Goal: Information Seeking & Learning: Learn about a topic

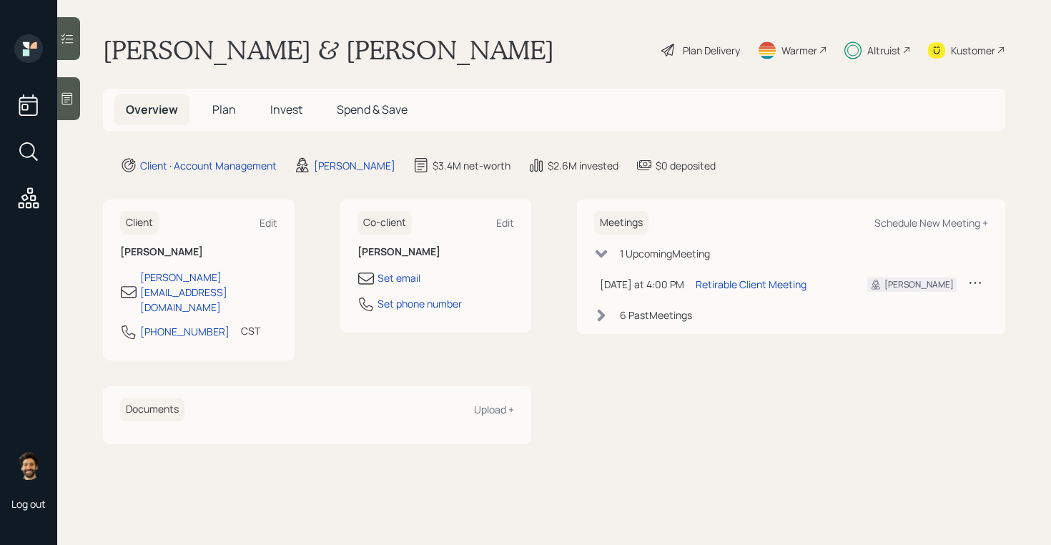
click at [289, 114] on span "Invest" at bounding box center [286, 109] width 32 height 16
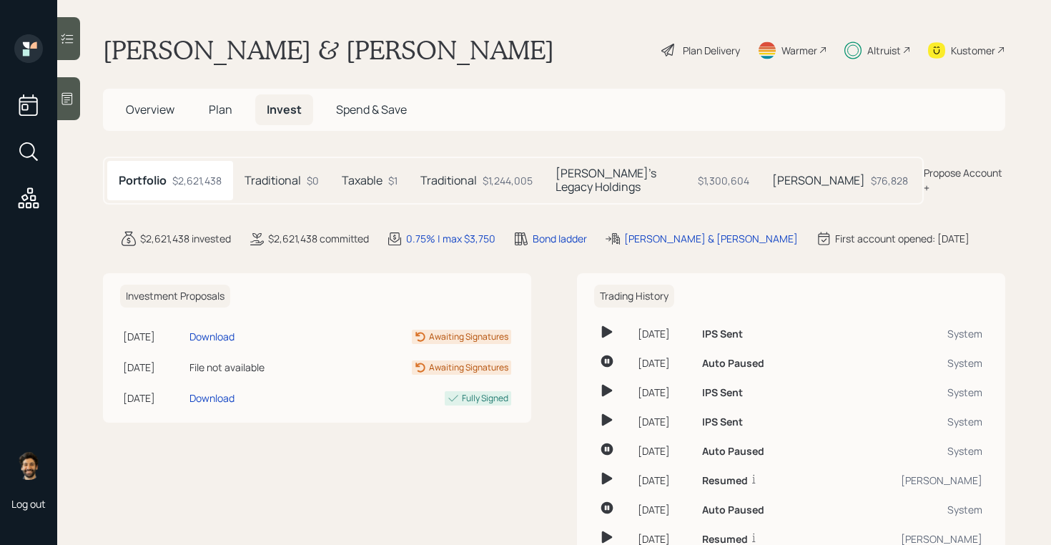
click at [470, 174] on h5 "Traditional" at bounding box center [448, 181] width 56 height 14
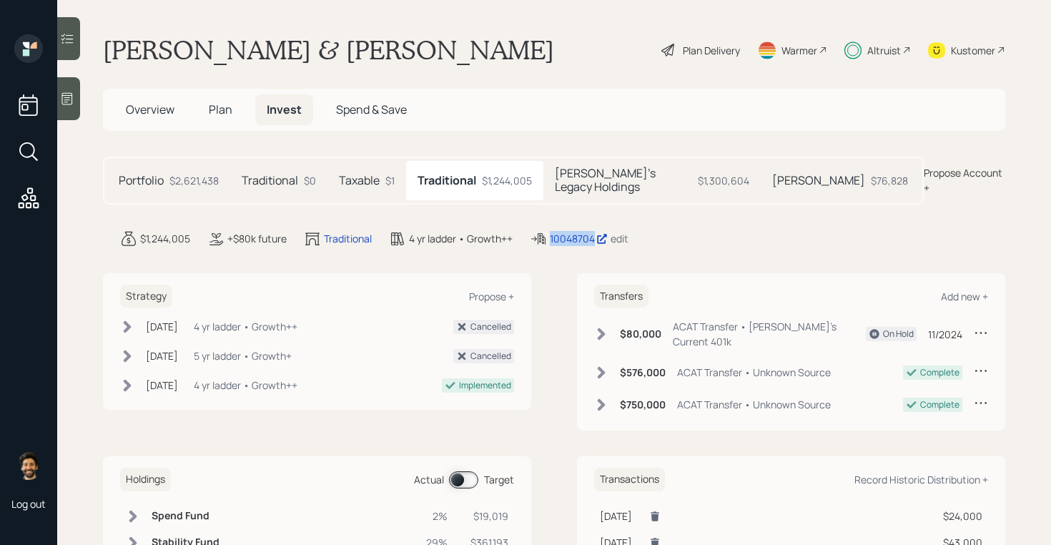
drag, startPoint x: 596, startPoint y: 228, endPoint x: 528, endPoint y: 232, distance: 68.7
click at [528, 232] on div "$1,244,005 +$80k future Traditional 4 yr ladder • Growth++ 10048704 edit" at bounding box center [562, 238] width 885 height 17
click at [882, 44] on div "Altruist" at bounding box center [884, 50] width 34 height 15
click at [201, 177] on div "$2,621,438" at bounding box center [193, 180] width 49 height 15
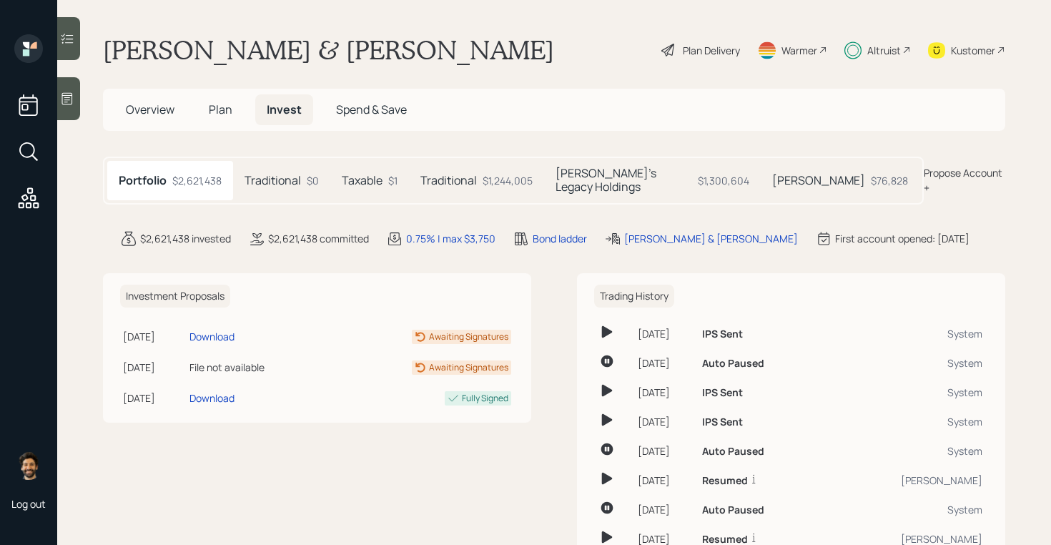
click at [224, 111] on span "Plan" at bounding box center [221, 109] width 24 height 16
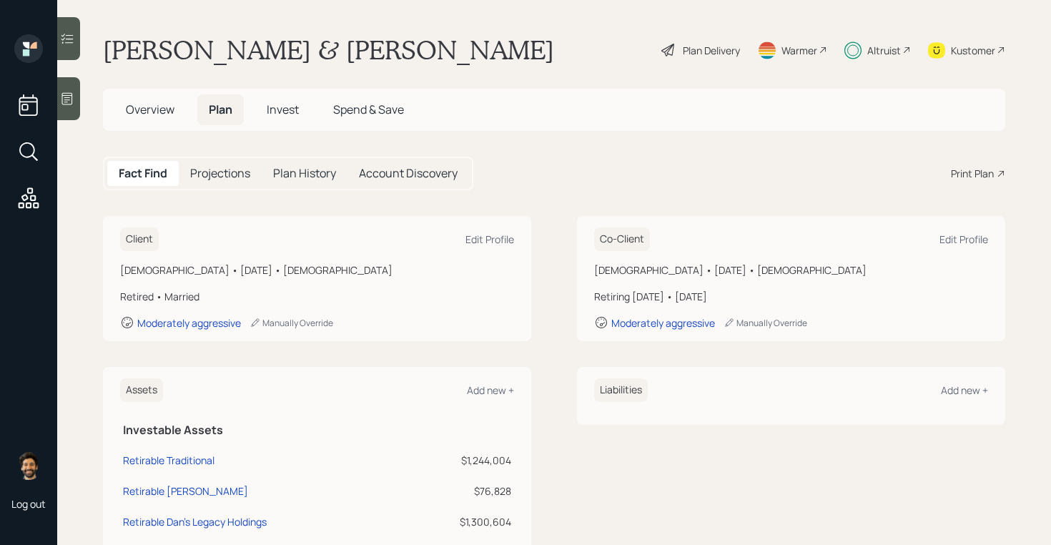
click at [298, 117] on h5 "Invest" at bounding box center [282, 109] width 55 height 31
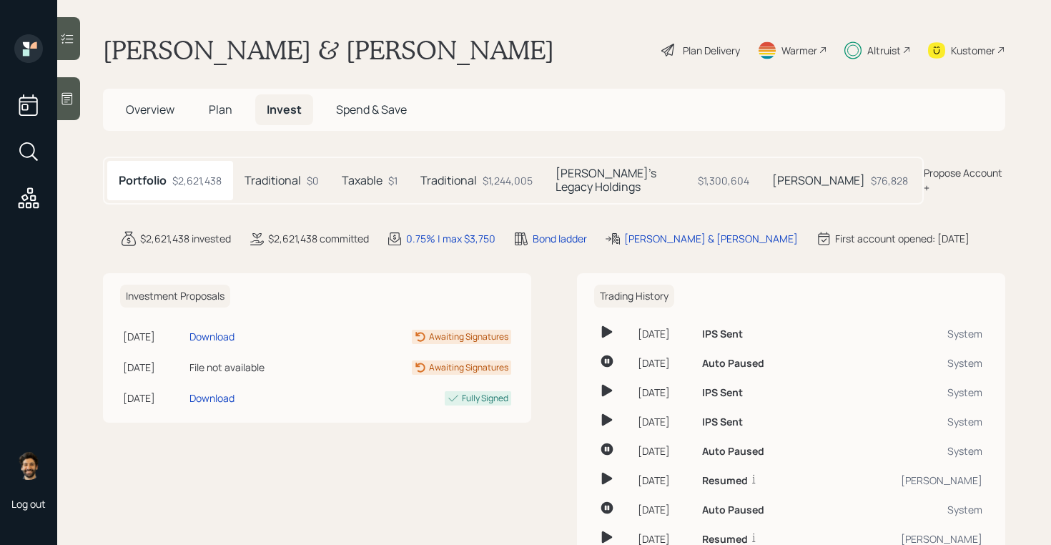
click at [234, 109] on h5 "Plan" at bounding box center [220, 109] width 46 height 31
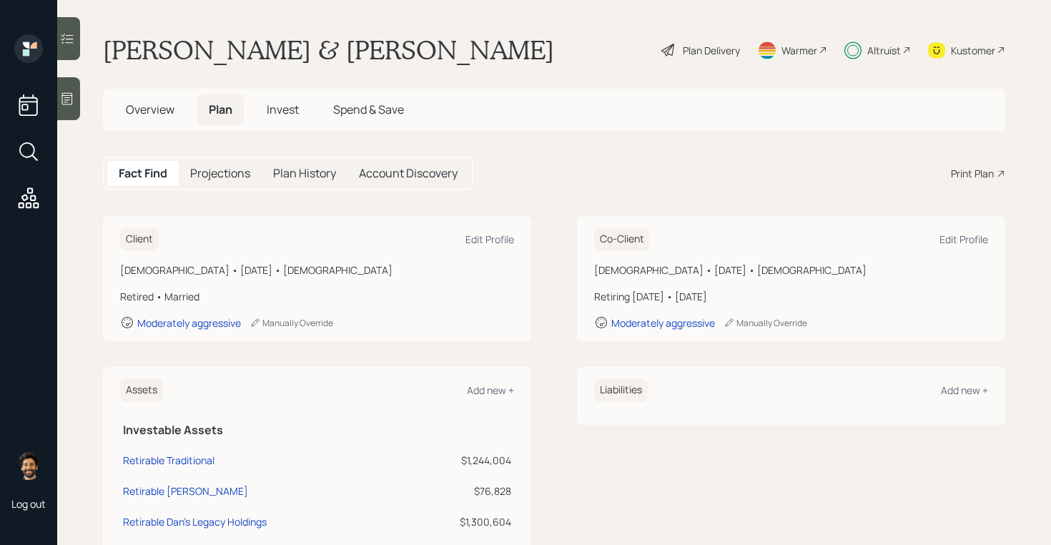
click at [294, 100] on h5 "Invest" at bounding box center [282, 109] width 55 height 31
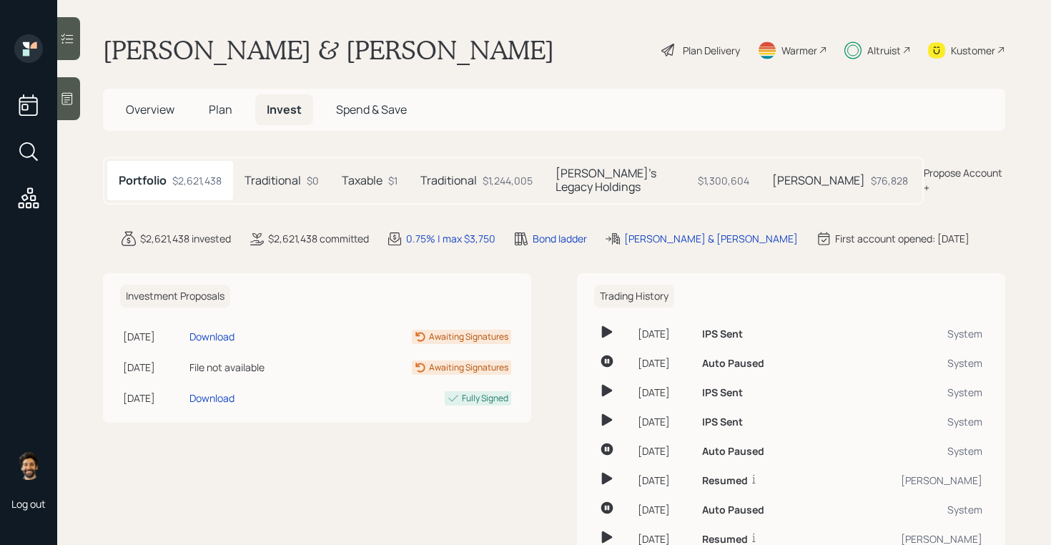
click at [234, 112] on h5 "Plan" at bounding box center [220, 109] width 46 height 31
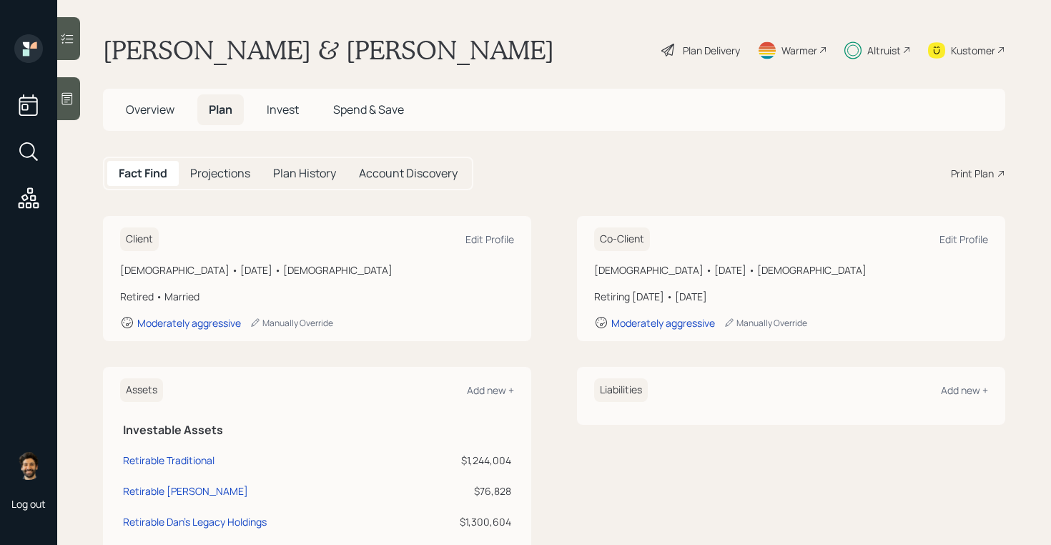
click at [282, 112] on span "Invest" at bounding box center [283, 109] width 32 height 16
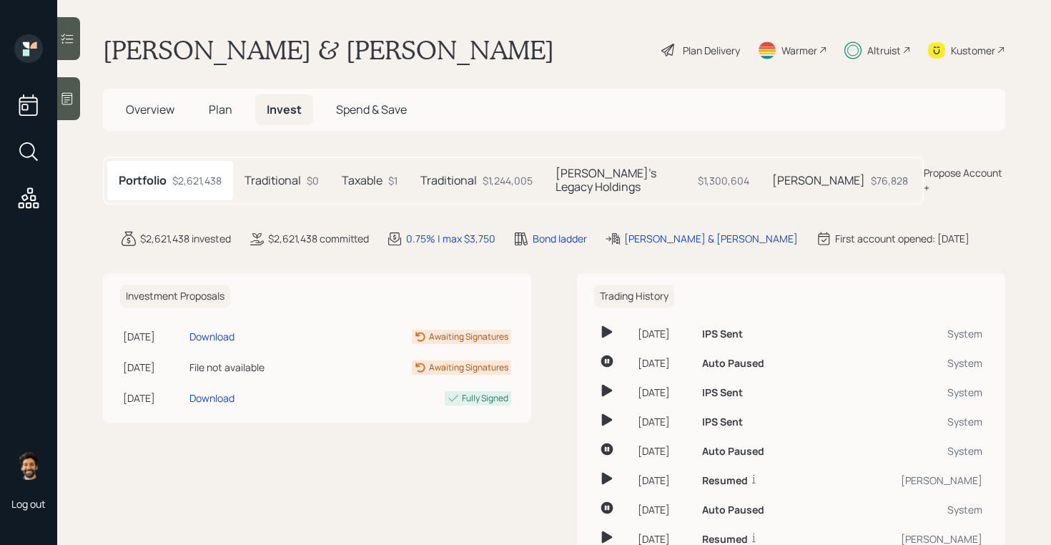
click at [487, 174] on div "$1,244,005" at bounding box center [507, 180] width 50 height 15
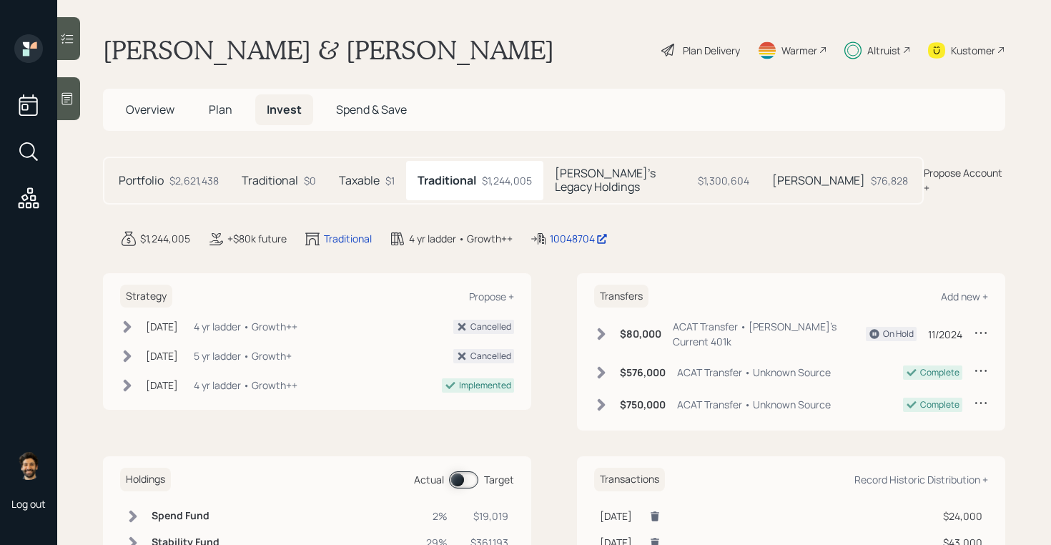
scroll to position [64, 0]
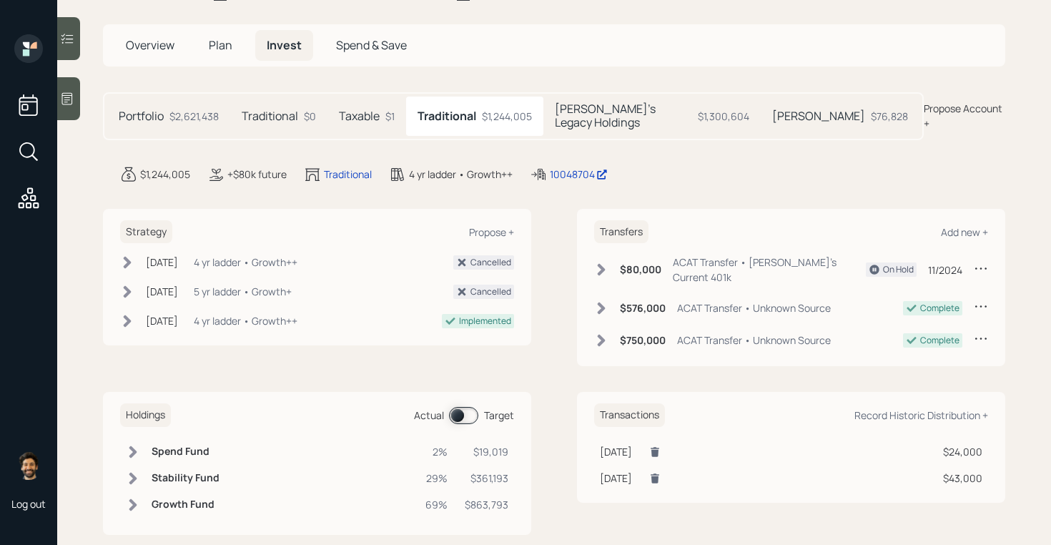
click at [155, 472] on h6 "Stability Fund" at bounding box center [186, 478] width 68 height 12
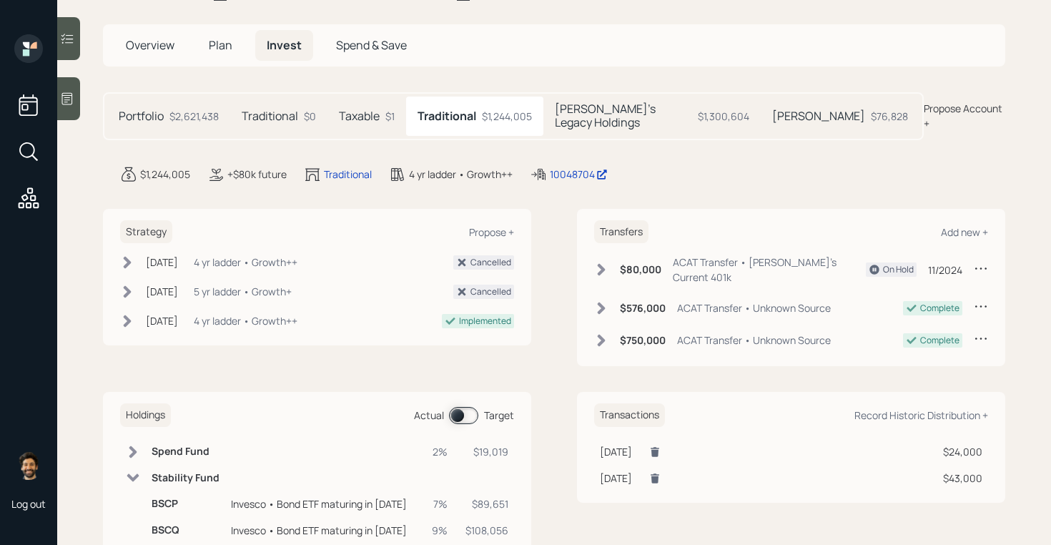
click at [467, 407] on span at bounding box center [463, 415] width 29 height 17
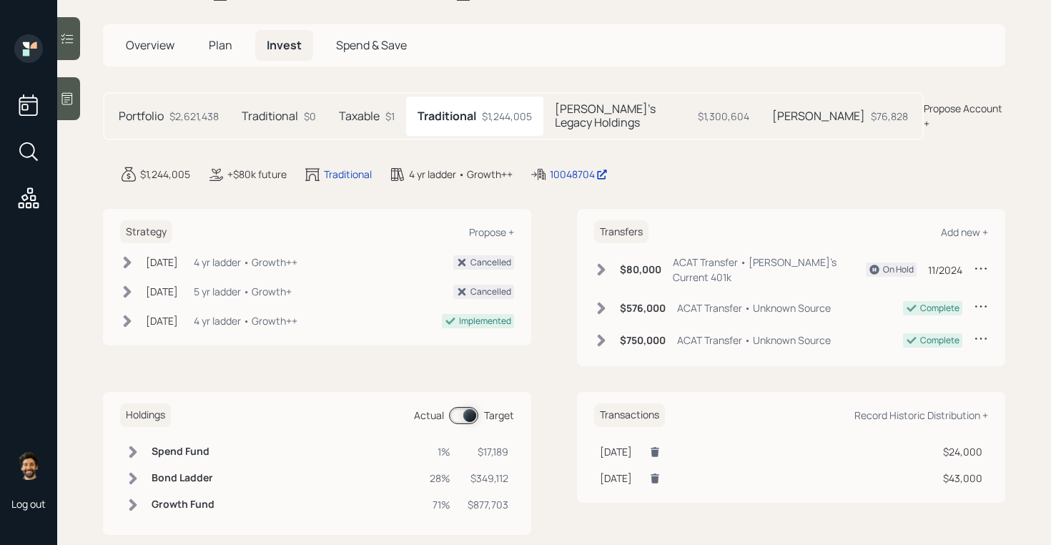
click at [467, 407] on span at bounding box center [463, 415] width 29 height 17
click at [214, 465] on td "Stability Fund" at bounding box center [185, 478] width 79 height 26
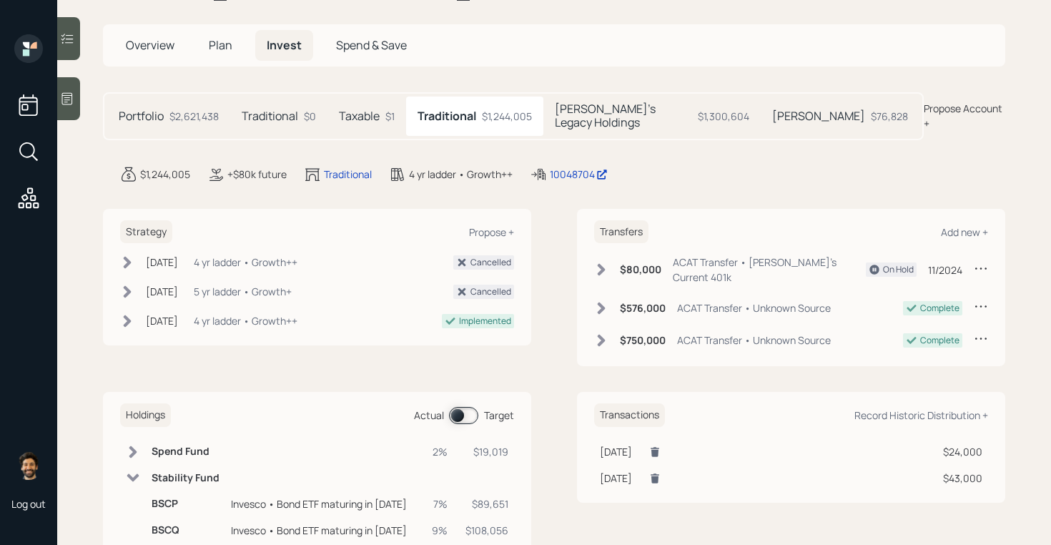
click at [573, 105] on h5 "Dan's Legacy Holdings" at bounding box center [623, 115] width 137 height 27
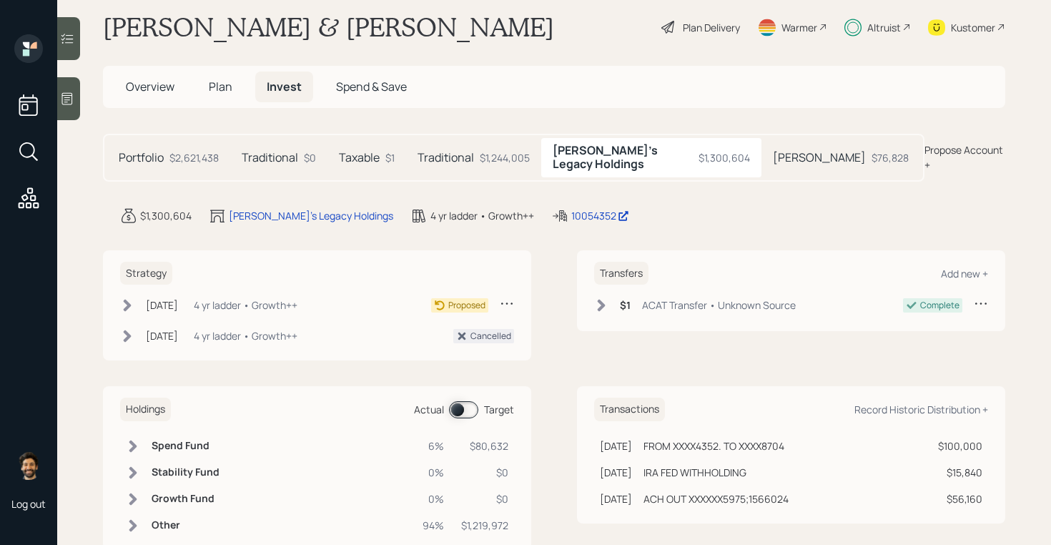
scroll to position [1, 0]
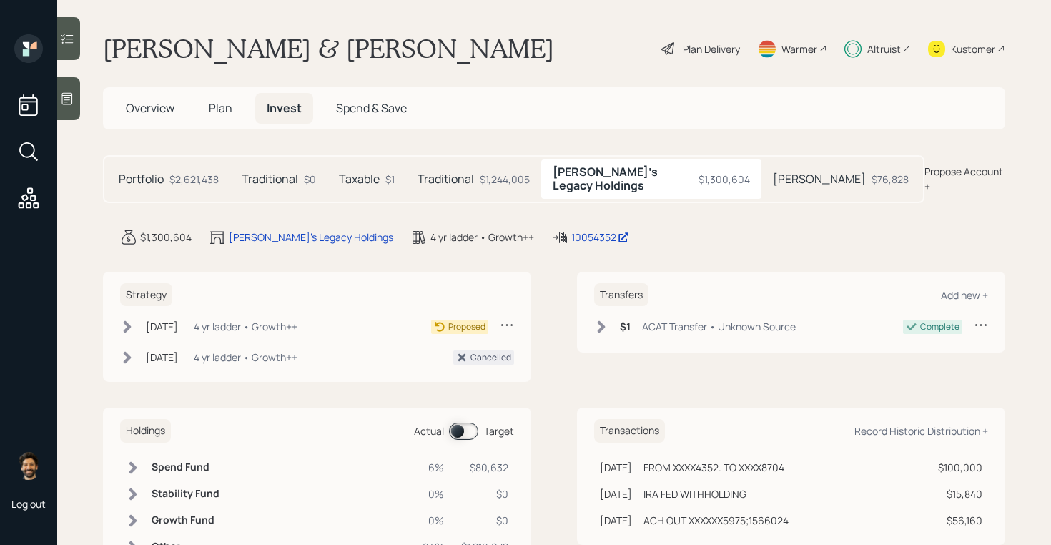
click at [685, 50] on div "Plan Delivery" at bounding box center [711, 48] width 57 height 15
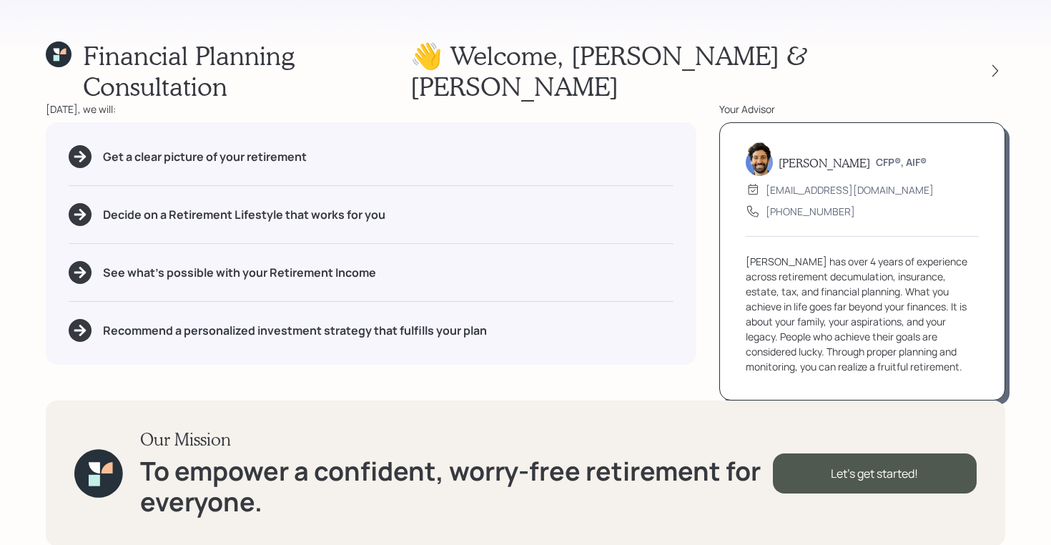
click at [1006, 52] on div "Financial Planning Consultation 👋 Welcome , Dan & Gail Today, we will: Get a cl…" at bounding box center [525, 272] width 1051 height 545
click at [992, 64] on icon at bounding box center [995, 71] width 14 height 14
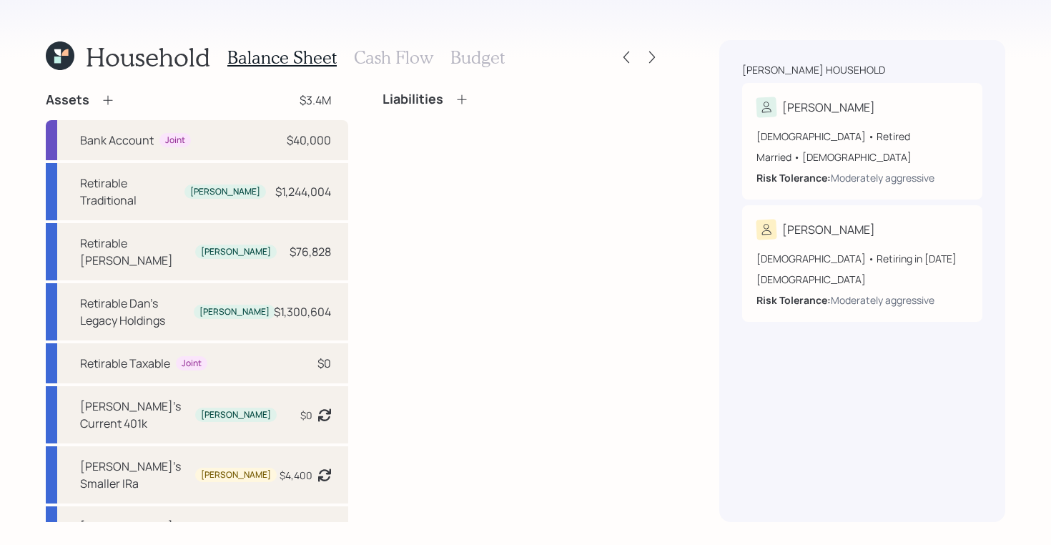
click at [662, 60] on div "Household Balance Sheet Cash Flow Budget Assets $3.4M Bank Account Joint $40,00…" at bounding box center [525, 272] width 1051 height 545
click at [650, 56] on icon at bounding box center [652, 57] width 14 height 14
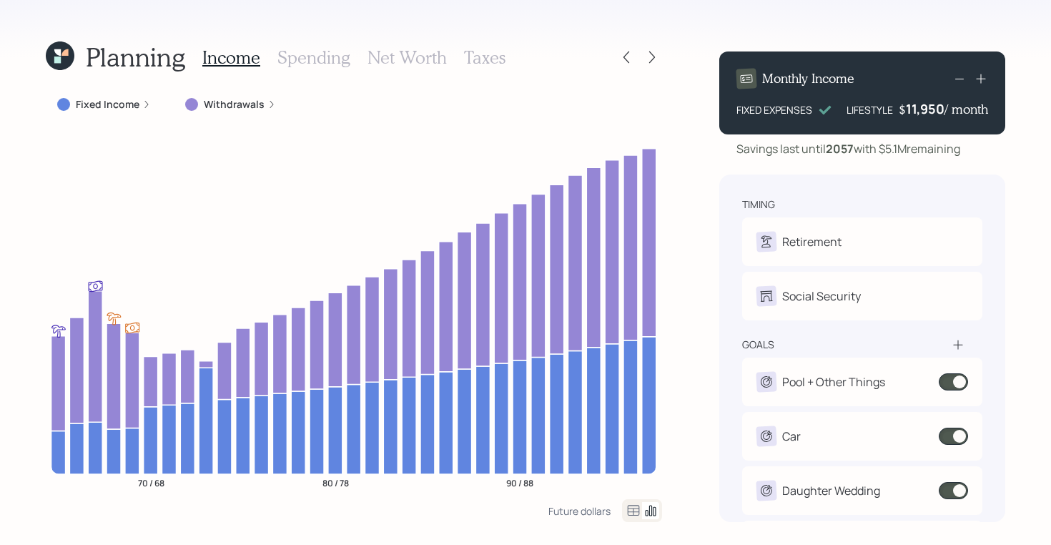
click at [489, 47] on h3 "Taxes" at bounding box center [484, 57] width 41 height 21
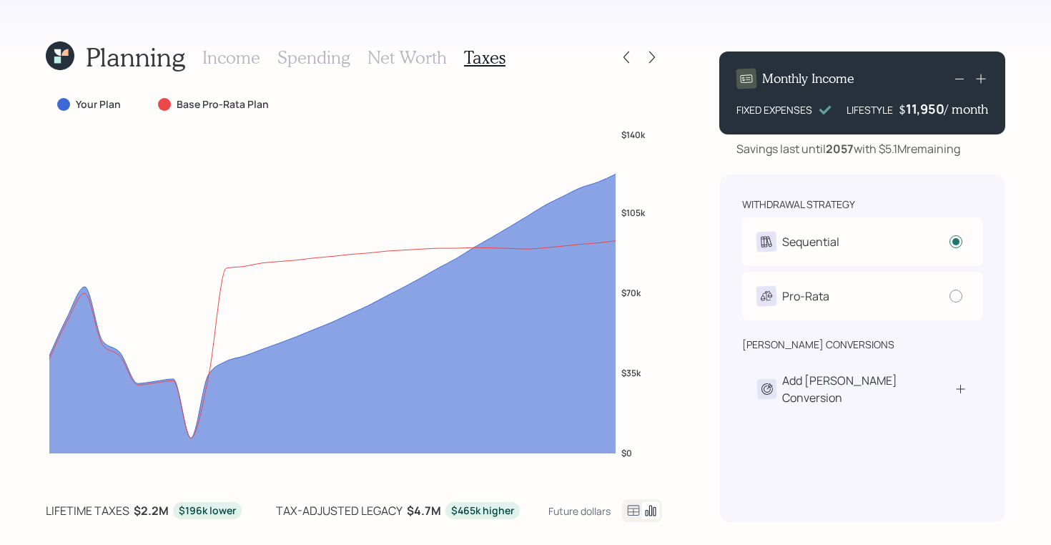
click at [631, 507] on icon at bounding box center [633, 510] width 17 height 17
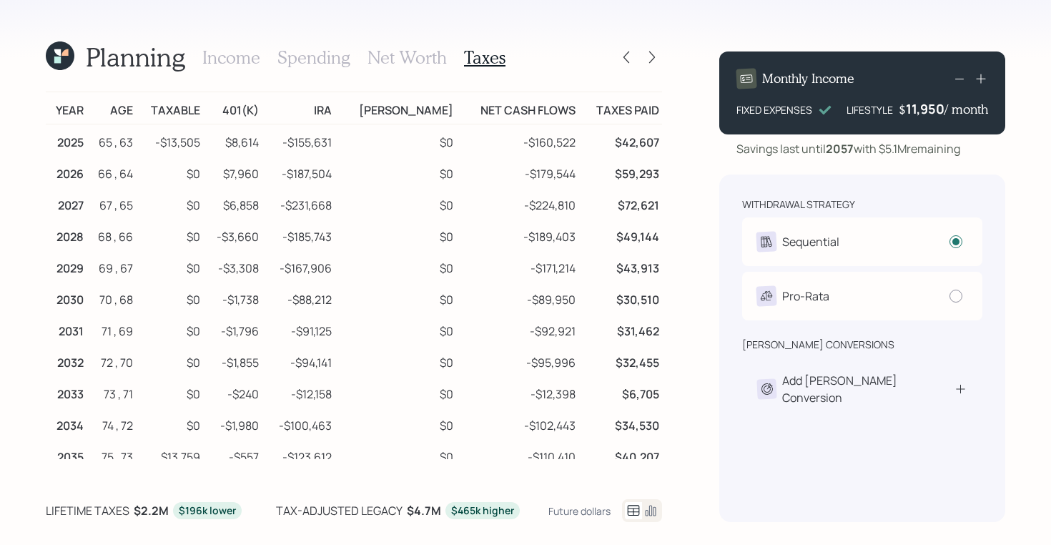
click at [65, 55] on icon at bounding box center [64, 52] width 6 height 6
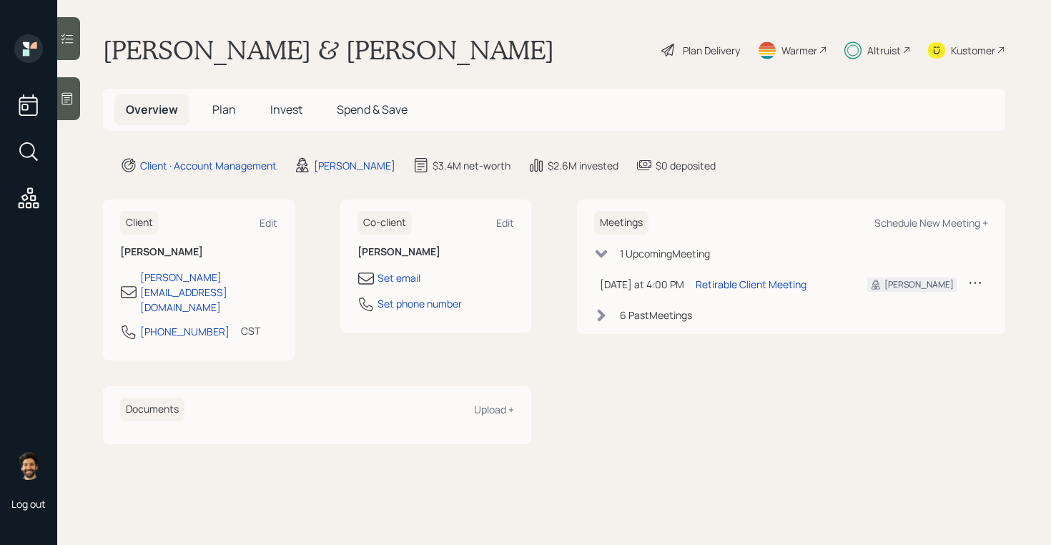
click at [289, 109] on span "Invest" at bounding box center [286, 109] width 32 height 16
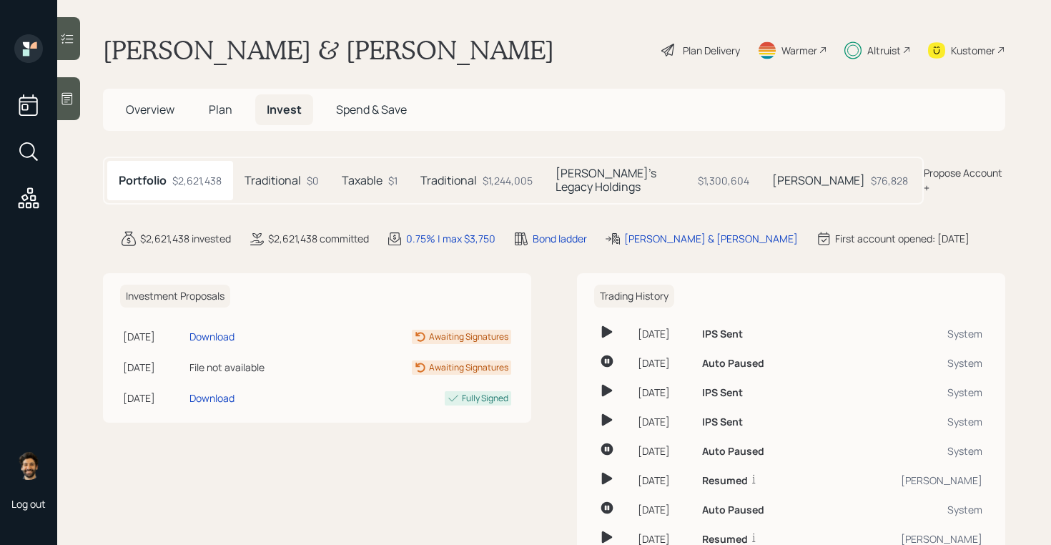
click at [528, 177] on div "$1,244,005" at bounding box center [507, 180] width 50 height 15
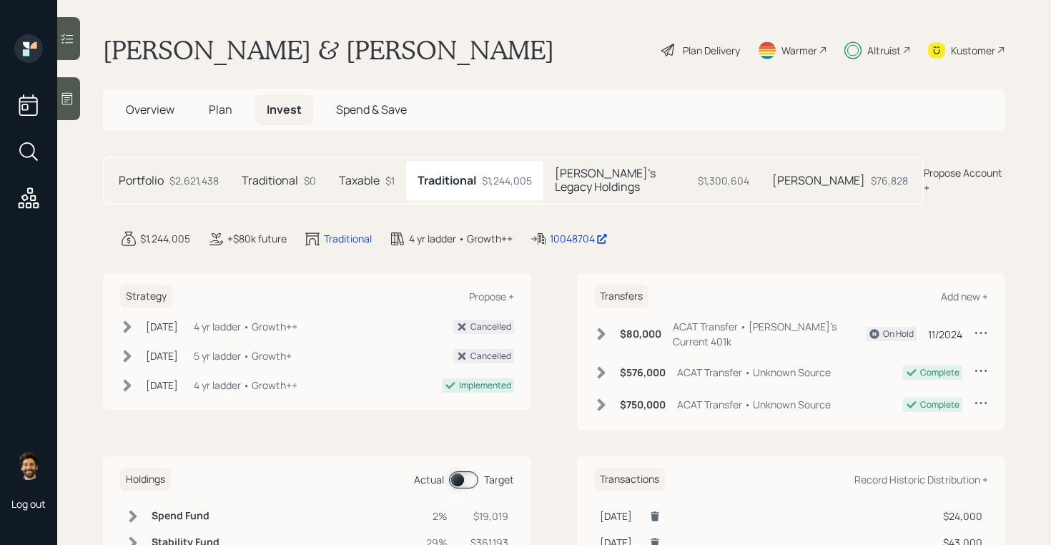
click at [639, 169] on h5 "Dan's Legacy Holdings" at bounding box center [623, 180] width 137 height 27
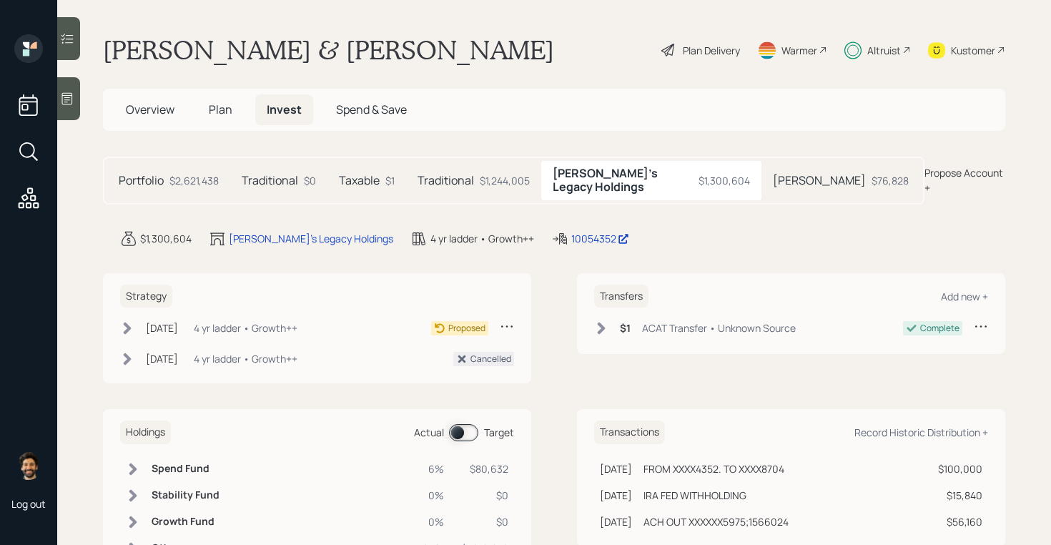
click at [472, 174] on h5 "Traditional" at bounding box center [445, 181] width 56 height 14
